Goal: Go to known website: Access a specific website the user already knows

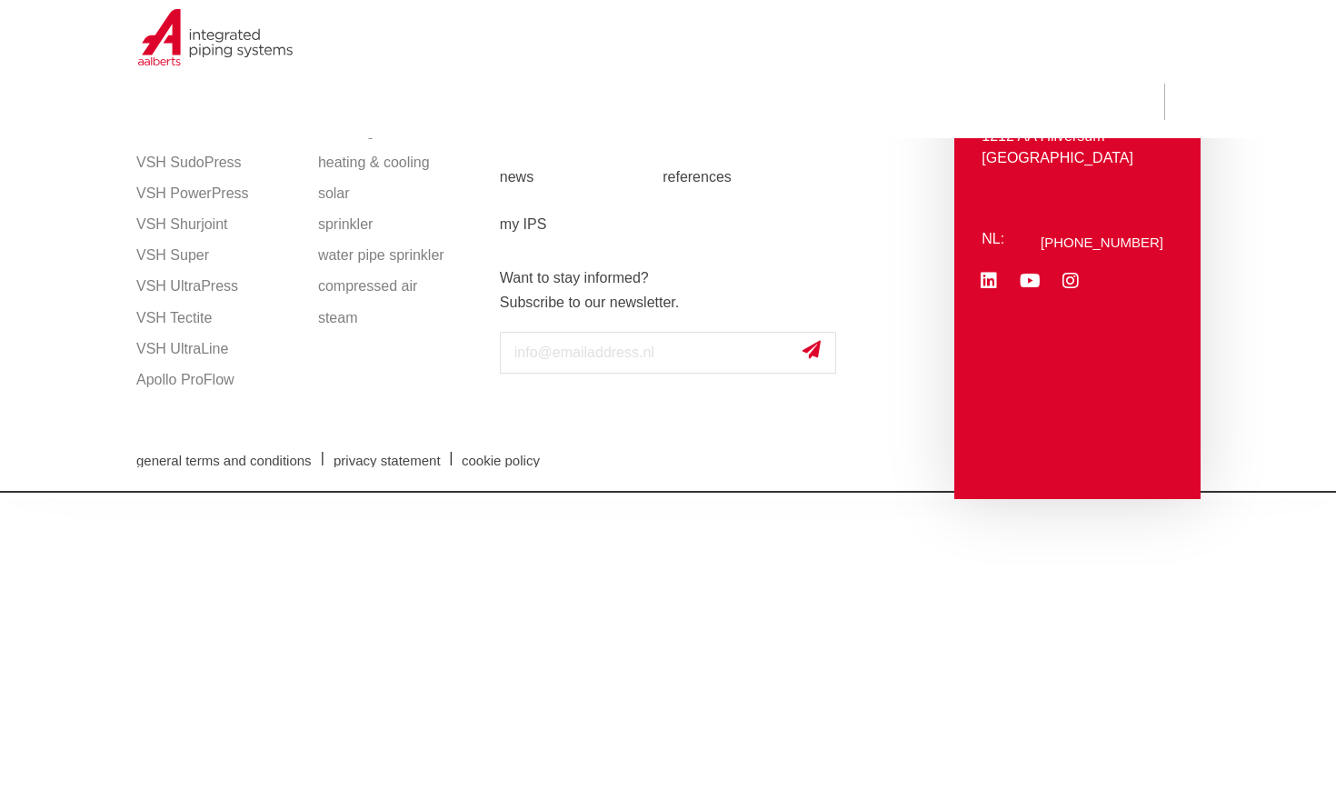
click at [253, 493] on html "To search NEW: myIPS is available more info close products markets applications…" at bounding box center [668, 246] width 1336 height 493
